Goal: Contribute content: Add original content to the website for others to see

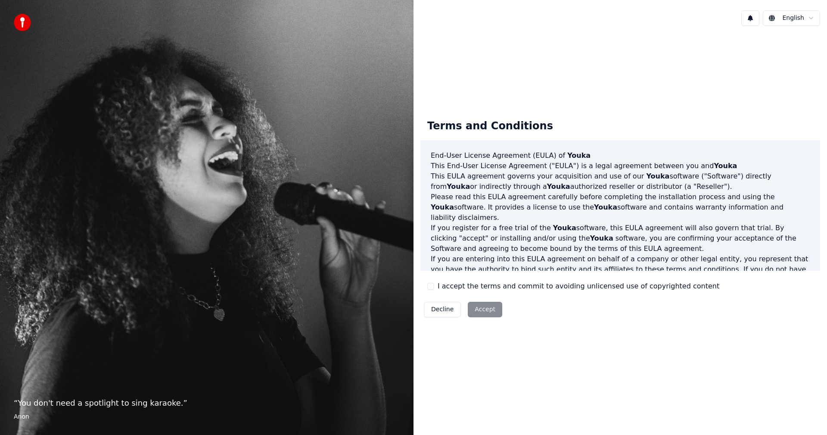
click at [432, 286] on button "I accept the terms and commit to avoiding unlicensed use of copyrighted content" at bounding box center [430, 286] width 7 height 7
click at [484, 311] on button "Accept" at bounding box center [485, 310] width 34 height 16
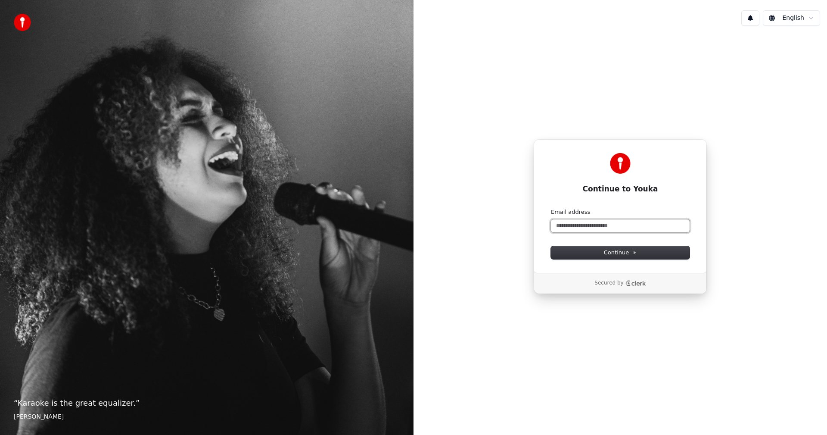
click at [567, 226] on input "Email address" at bounding box center [620, 225] width 139 height 13
click at [624, 254] on span "Continue" at bounding box center [620, 253] width 33 height 8
type input "**********"
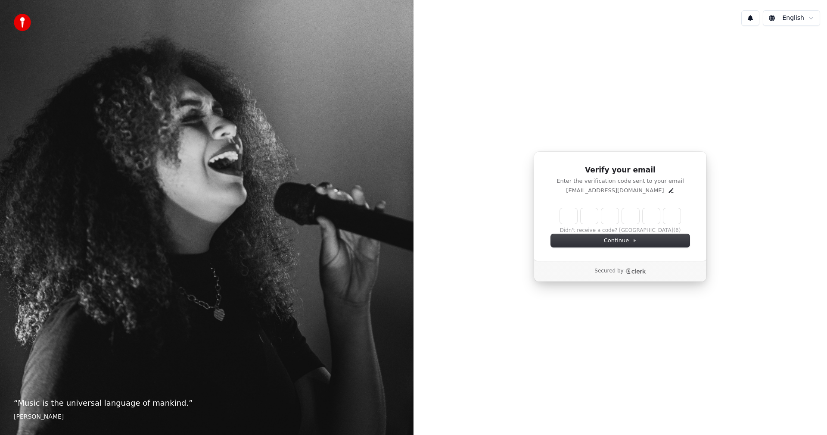
click at [599, 215] on input "Enter verification code" at bounding box center [620, 216] width 121 height 16
paste input "******"
type input "******"
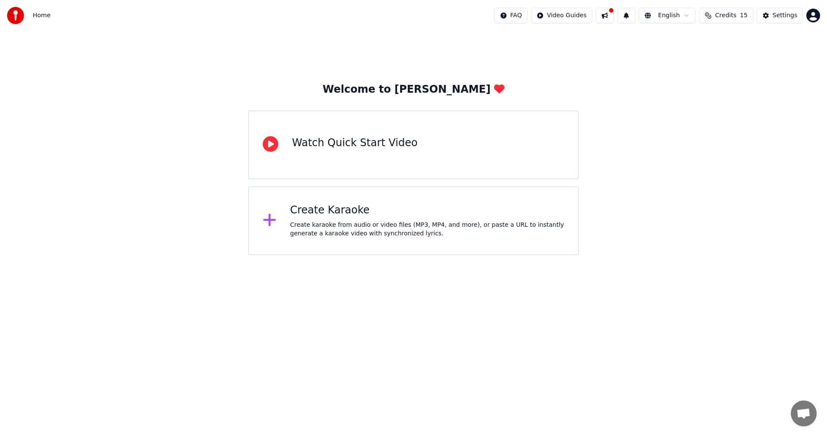
click at [814, 19] on html "Home FAQ Video Guides English Credits 15 Settings Welcome to Youka Watch Quick …" at bounding box center [413, 127] width 827 height 255
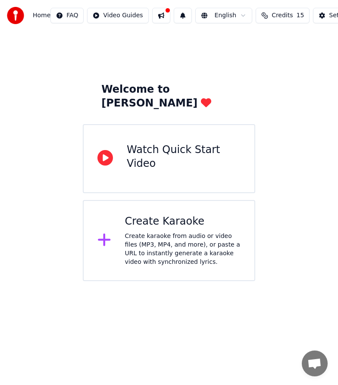
click at [105, 234] on icon at bounding box center [104, 240] width 12 height 12
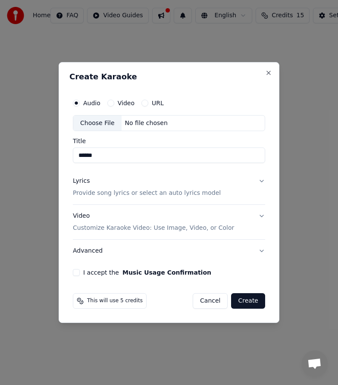
click at [100, 120] on div "Choose File" at bounding box center [97, 123] width 48 height 16
type input "**********"
click at [261, 180] on button "Lyrics Provide song lyrics or select an auto lyrics model" at bounding box center [169, 187] width 192 height 34
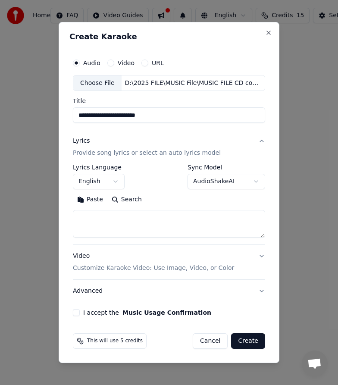
click at [122, 215] on textarea at bounding box center [169, 224] width 192 height 28
paste textarea "**********"
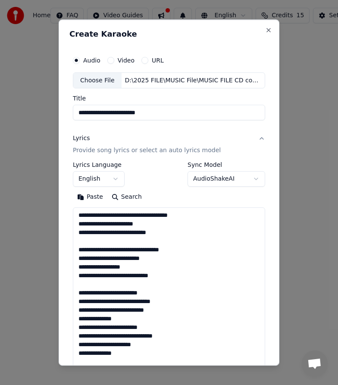
scroll to position [347, 0]
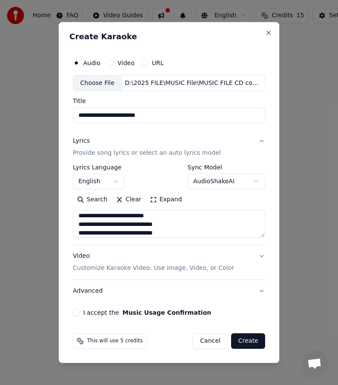
type textarea "**********"
click at [209, 268] on p "Customize Karaoke Video: Use Image, Video, or Color" at bounding box center [153, 268] width 161 height 9
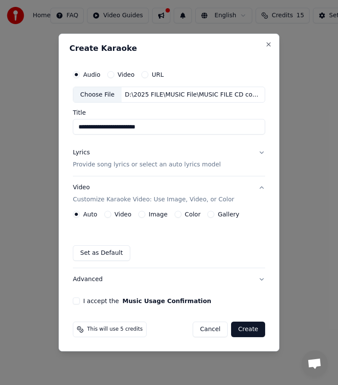
click at [225, 212] on label "Gallery" at bounding box center [229, 214] width 22 height 6
click at [214, 212] on button "Gallery" at bounding box center [210, 214] width 7 height 7
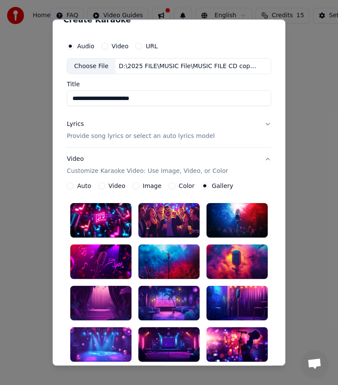
scroll to position [11, 0]
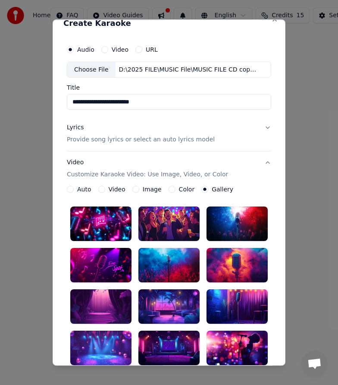
click at [145, 189] on label "Image" at bounding box center [152, 190] width 19 height 6
click at [139, 189] on button "Image" at bounding box center [135, 189] width 7 height 7
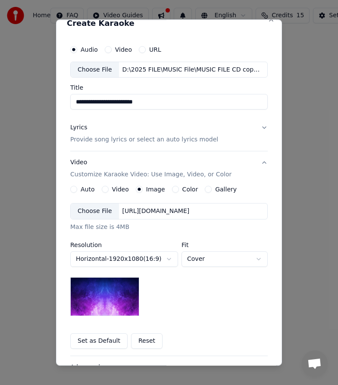
click at [183, 188] on label "Color" at bounding box center [190, 190] width 16 height 6
click at [179, 188] on button "Color" at bounding box center [175, 189] width 7 height 7
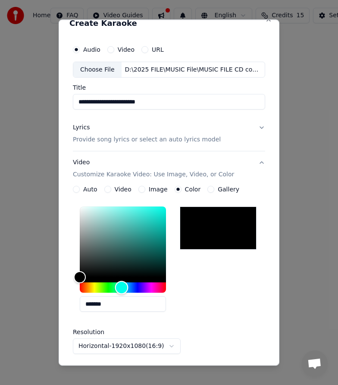
drag, startPoint x: 80, startPoint y: 289, endPoint x: 122, endPoint y: 284, distance: 42.0
click at [122, 284] on div "Hue" at bounding box center [121, 287] width 13 height 13
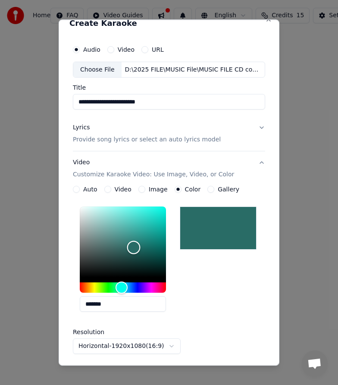
drag, startPoint x: 85, startPoint y: 273, endPoint x: 134, endPoint y: 247, distance: 54.9
click at [134, 247] on div "Color" at bounding box center [133, 247] width 13 height 13
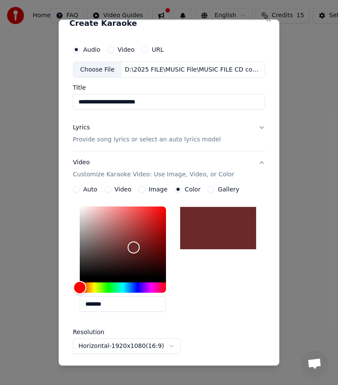
drag, startPoint x: 124, startPoint y: 288, endPoint x: 70, endPoint y: 289, distance: 53.9
click at [70, 289] on div "**********" at bounding box center [168, 235] width 199 height 396
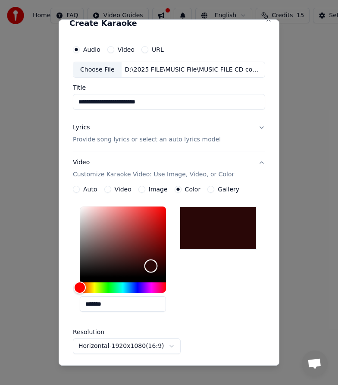
type input "*******"
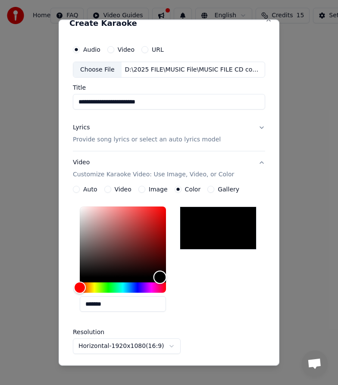
drag, startPoint x: 134, startPoint y: 248, endPoint x: 160, endPoint y: 290, distance: 48.9
click at [160, 290] on div at bounding box center [123, 250] width 86 height 86
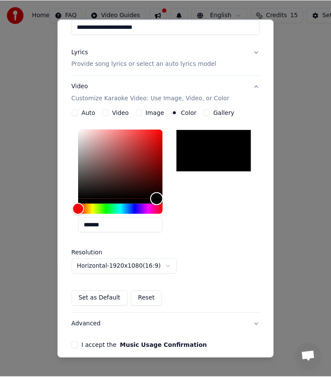
scroll to position [122, 0]
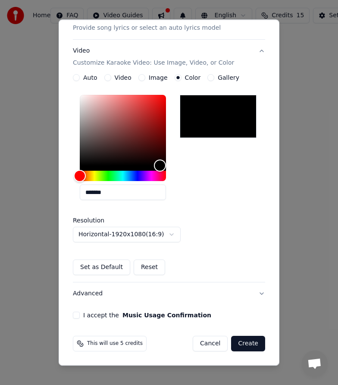
click at [69, 315] on div "**********" at bounding box center [168, 124] width 199 height 396
click at [76, 314] on button "I accept the Music Usage Confirmation" at bounding box center [76, 315] width 7 height 7
click at [245, 343] on button "Create" at bounding box center [248, 344] width 34 height 16
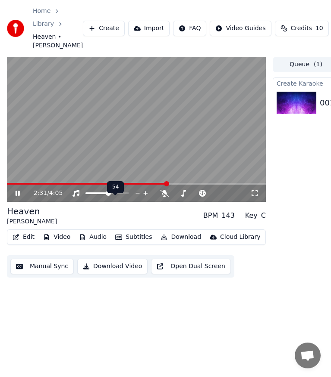
click at [109, 196] on span at bounding box center [108, 193] width 5 height 5
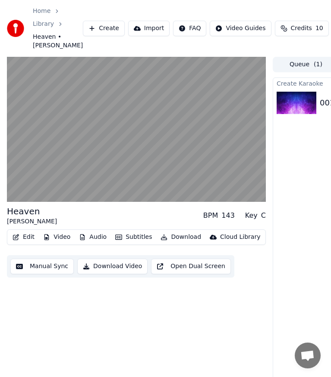
click at [106, 275] on button "Download Video" at bounding box center [112, 267] width 70 height 16
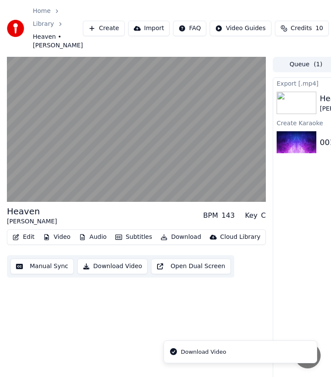
click at [188, 356] on div "Download Video" at bounding box center [203, 352] width 45 height 9
click at [172, 351] on icon "Notifications alt+T" at bounding box center [173, 352] width 7 height 7
click at [175, 352] on icon "Notifications alt+T" at bounding box center [173, 352] width 7 height 7
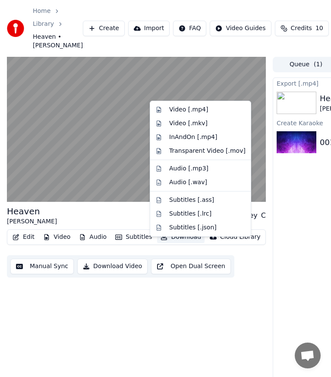
click at [172, 243] on button "Download" at bounding box center [180, 237] width 47 height 12
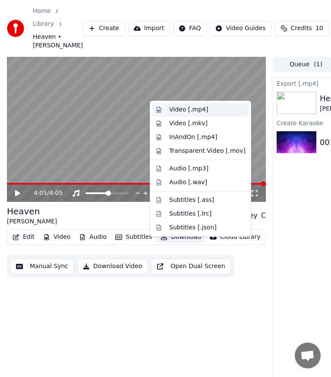
click at [182, 110] on div "Video [.mp4]" at bounding box center [188, 110] width 39 height 9
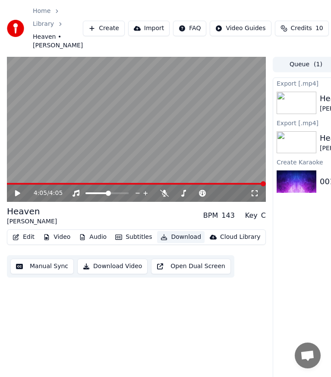
scroll to position [36, 0]
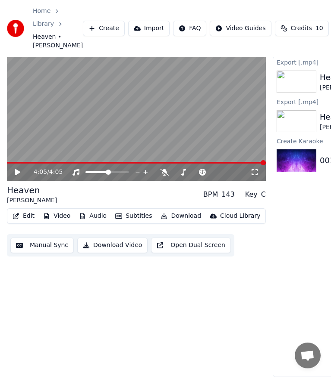
click at [113, 241] on button "Download Video" at bounding box center [112, 246] width 70 height 16
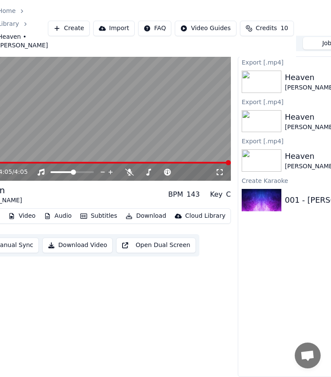
scroll to position [36, 36]
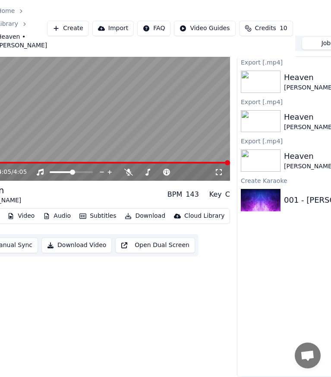
click at [189, 212] on div "Cloud Library" at bounding box center [204, 216] width 40 height 9
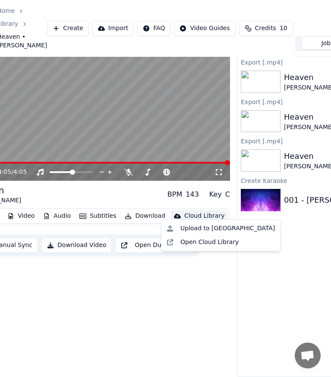
click at [174, 284] on div "4:05 / 4:05 Heaven BRYAN ADAMS BPM 143 Key C Edit Video Audio Subtitles Downloa…" at bounding box center [100, 207] width 259 height 342
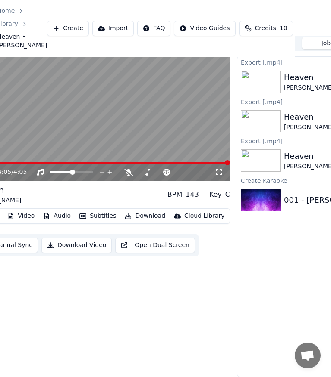
click at [134, 210] on button "Download" at bounding box center [144, 216] width 47 height 12
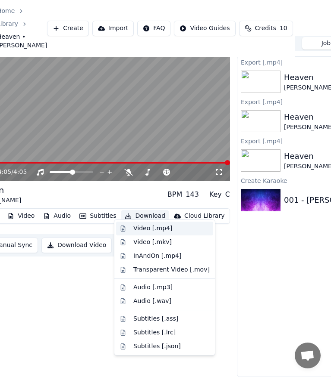
click at [138, 227] on div "Video [.mp4]" at bounding box center [152, 229] width 39 height 9
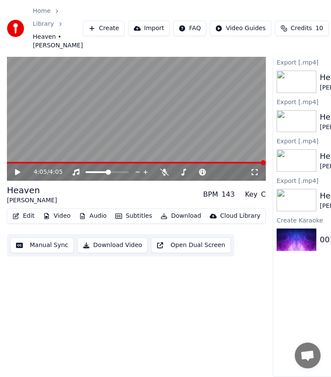
click at [27, 211] on button "Edit" at bounding box center [23, 216] width 29 height 12
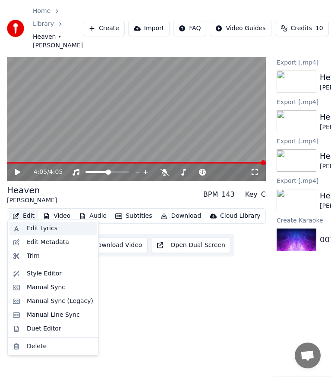
click at [33, 227] on div "Edit Lyrics" at bounding box center [42, 229] width 31 height 9
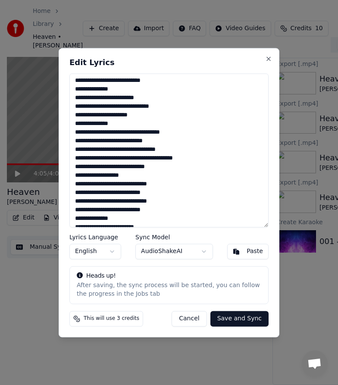
scroll to position [0, 0]
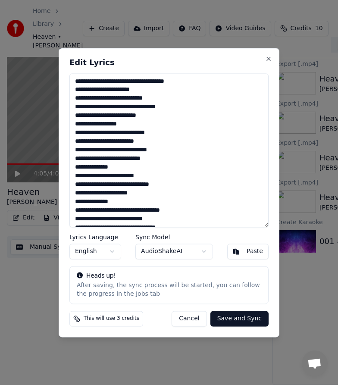
drag, startPoint x: 159, startPoint y: 220, endPoint x: 47, endPoint y: 59, distance: 195.4
click at [49, 58] on body "Home Library Heaven • BRYAN ADAMS Create Import FAQ Video Guides Credits 10 Set…" at bounding box center [165, 172] width 331 height 385
paste textarea "**********"
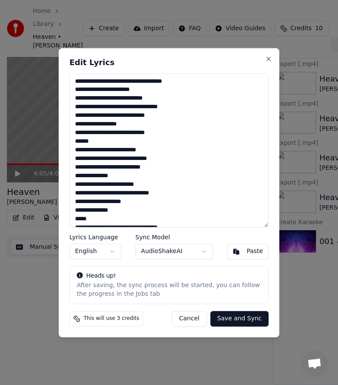
scroll to position [307, 0]
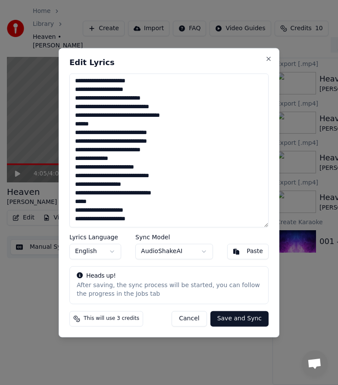
click at [242, 318] on button "Save and Sync" at bounding box center [239, 319] width 58 height 16
type textarea "**********"
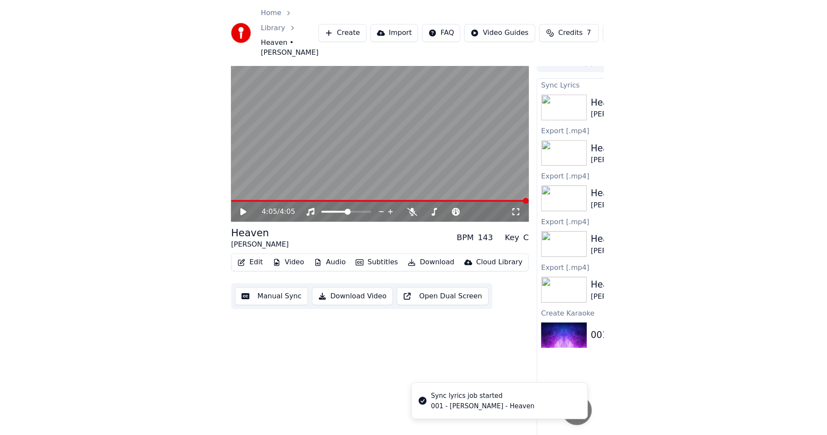
scroll to position [0, 0]
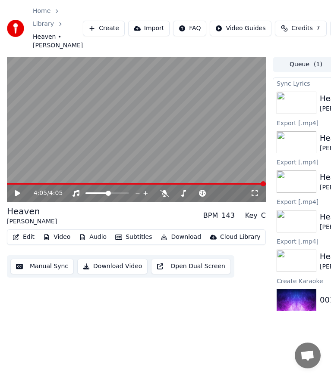
click at [19, 197] on icon at bounding box center [17, 193] width 5 height 6
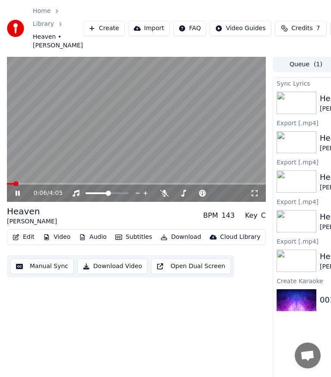
click at [30, 191] on video at bounding box center [136, 130] width 259 height 146
click at [38, 190] on video at bounding box center [136, 130] width 259 height 146
click at [76, 187] on span at bounding box center [77, 183] width 5 height 5
click at [19, 197] on icon at bounding box center [24, 193] width 20 height 7
click at [18, 197] on icon at bounding box center [24, 193] width 20 height 7
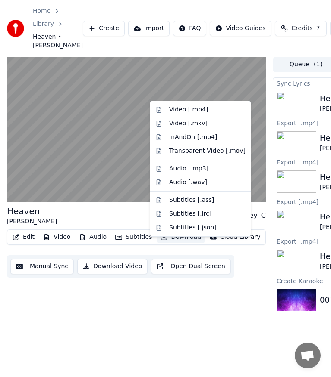
click at [171, 243] on button "Download" at bounding box center [180, 237] width 47 height 12
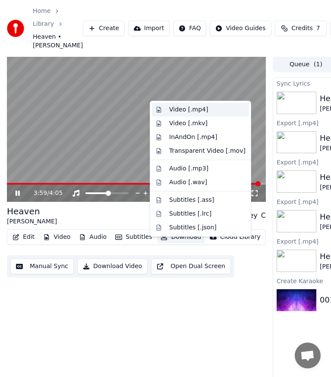
click at [181, 110] on div "Video [.mp4]" at bounding box center [188, 110] width 39 height 9
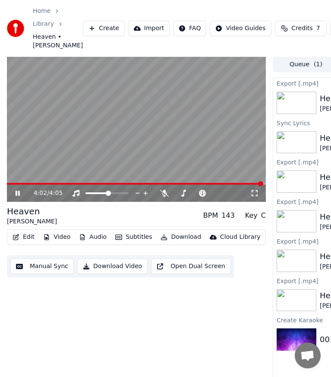
click at [102, 275] on button "Download Video" at bounding box center [112, 267] width 70 height 16
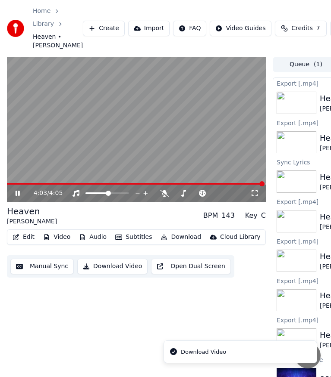
click at [187, 352] on div "Download Video" at bounding box center [203, 352] width 45 height 9
click at [174, 351] on icon "Notifications alt+T" at bounding box center [173, 352] width 7 height 7
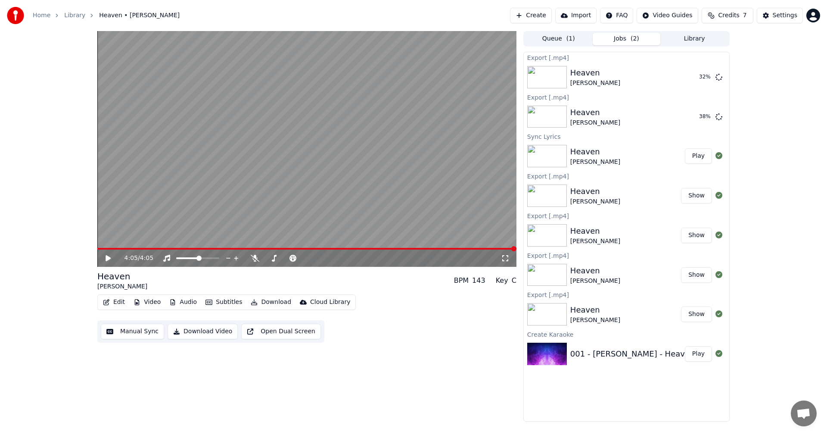
click at [699, 196] on button "Show" at bounding box center [696, 196] width 31 height 16
click at [701, 355] on button "Play" at bounding box center [698, 354] width 27 height 16
click at [330, 247] on span at bounding box center [329, 248] width 5 height 5
click at [440, 249] on span at bounding box center [437, 248] width 5 height 5
click at [476, 248] on span at bounding box center [473, 248] width 5 height 5
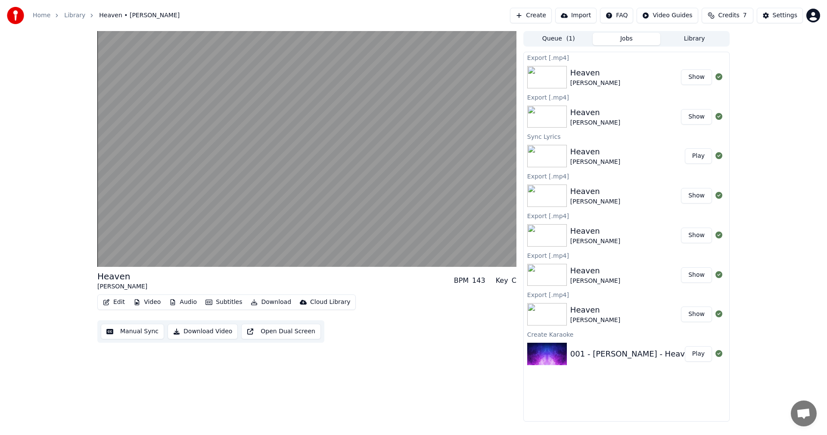
click at [556, 78] on img at bounding box center [547, 77] width 40 height 22
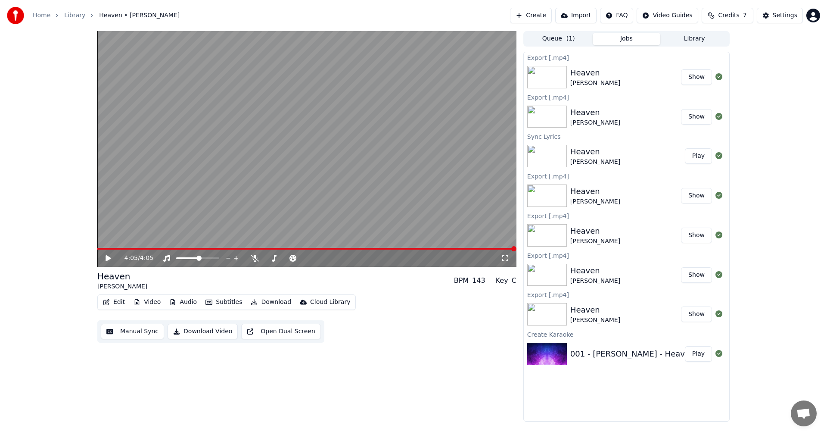
click at [580, 79] on div "BRYAN ADAMS" at bounding box center [596, 83] width 50 height 9
click at [587, 81] on div "BRYAN ADAMS" at bounding box center [596, 83] width 50 height 9
click at [718, 77] on icon at bounding box center [719, 76] width 7 height 7
click at [693, 79] on button "Show" at bounding box center [696, 77] width 31 height 16
click at [698, 78] on button "Show" at bounding box center [696, 77] width 31 height 16
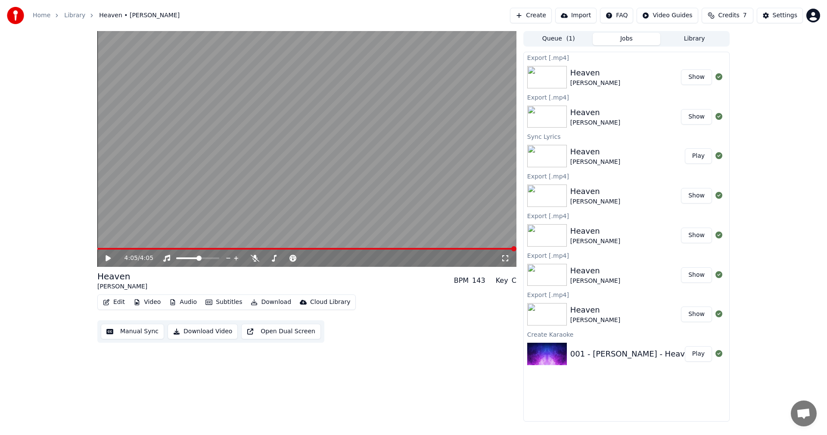
click at [698, 78] on button "Show" at bounding box center [696, 77] width 31 height 16
click at [811, 15] on html "Home Library Heaven • BRYAN ADAMS Create Import FAQ Video Guides Credits 7 Sett…" at bounding box center [413, 217] width 827 height 435
click at [785, 131] on html "Home Library Heaven • BRYAN ADAMS Create Import FAQ Video Guides Credits 7 Sett…" at bounding box center [413, 217] width 827 height 435
click at [42, 14] on link "Home" at bounding box center [42, 15] width 18 height 9
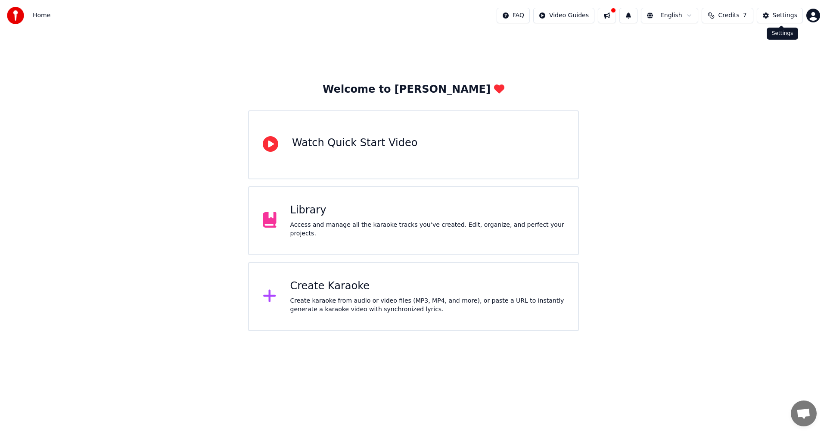
click at [787, 16] on div "Settings" at bounding box center [785, 15] width 25 height 9
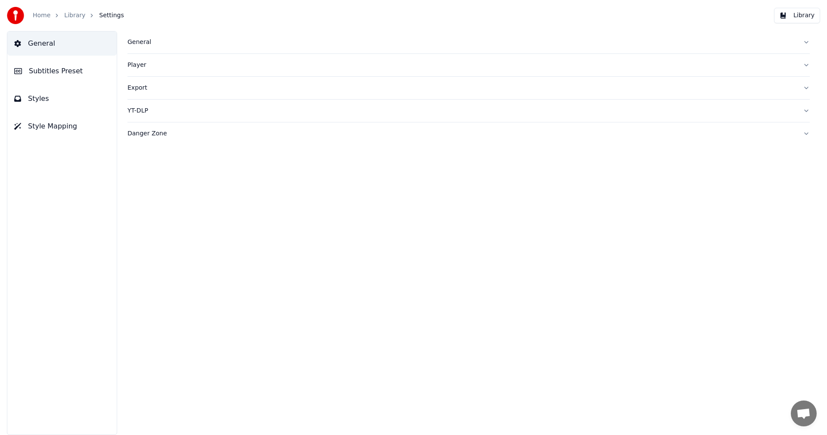
click at [39, 14] on link "Home" at bounding box center [42, 15] width 18 height 9
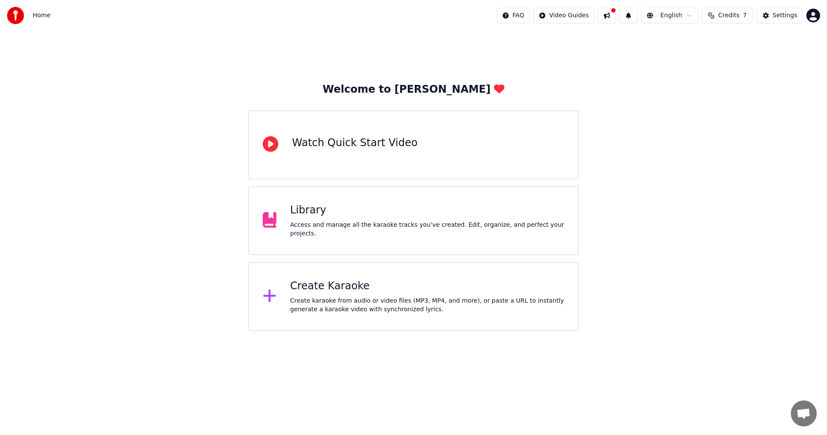
click at [817, 14] on html "Home FAQ Video Guides English Credits 7 Settings Welcome to Youka Watch Quick S…" at bounding box center [413, 165] width 827 height 331
click at [755, 51] on span "Billing" at bounding box center [752, 55] width 19 height 9
